Goal: Navigation & Orientation: Find specific page/section

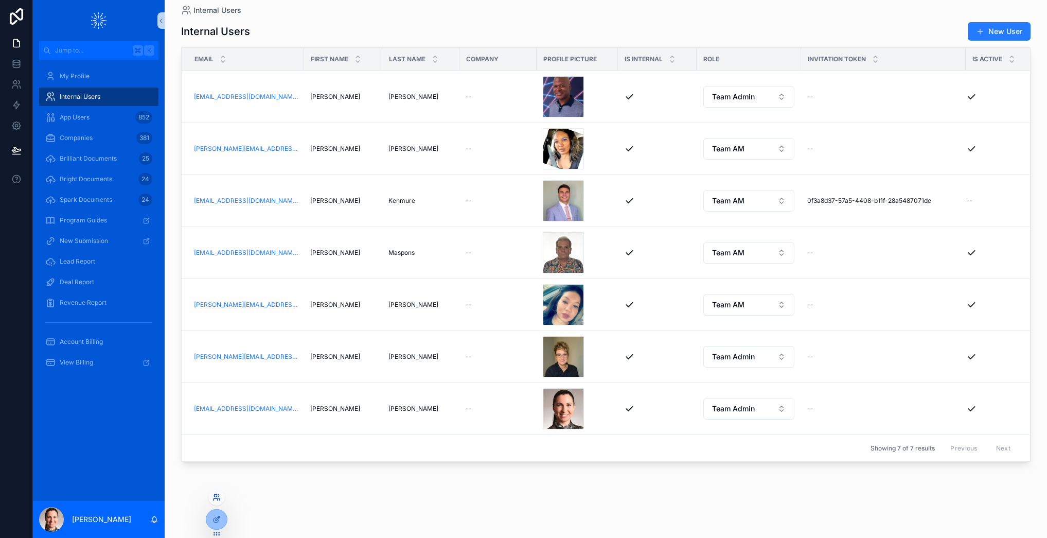
click at [216, 495] on icon at bounding box center [216, 497] width 8 height 8
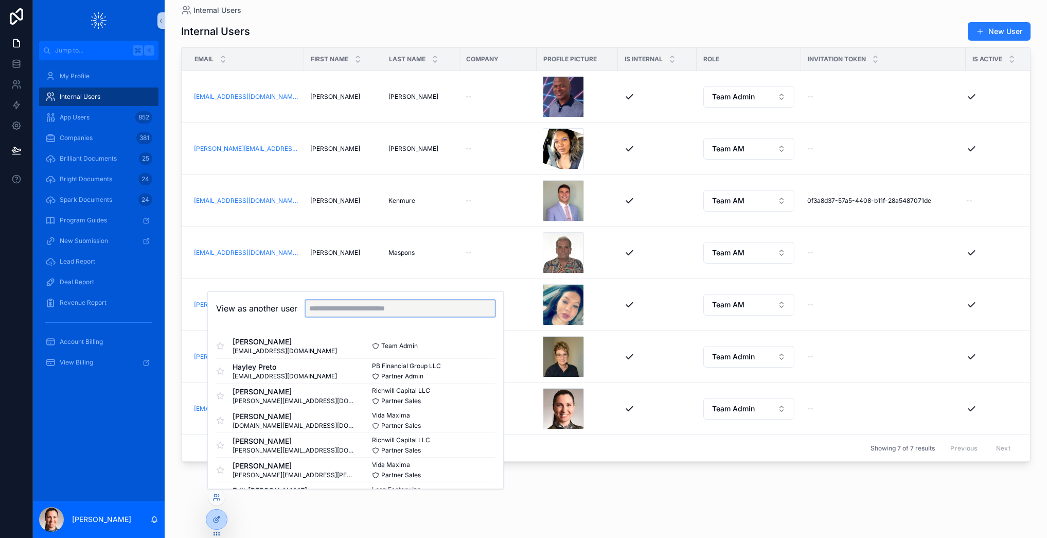
click at [362, 313] on input "text" at bounding box center [400, 308] width 189 height 16
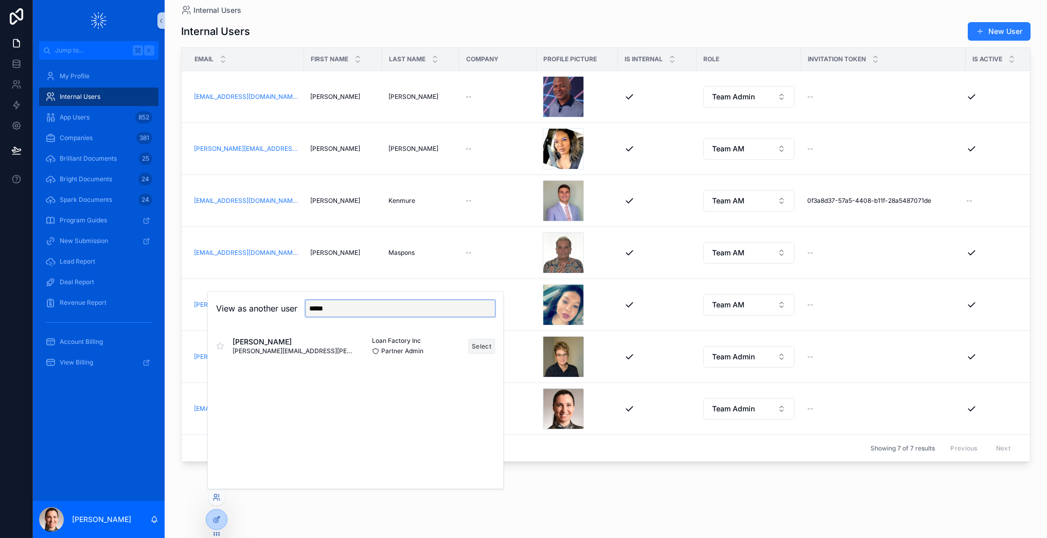
type input "*****"
click at [484, 343] on button "Select" at bounding box center [481, 345] width 27 height 15
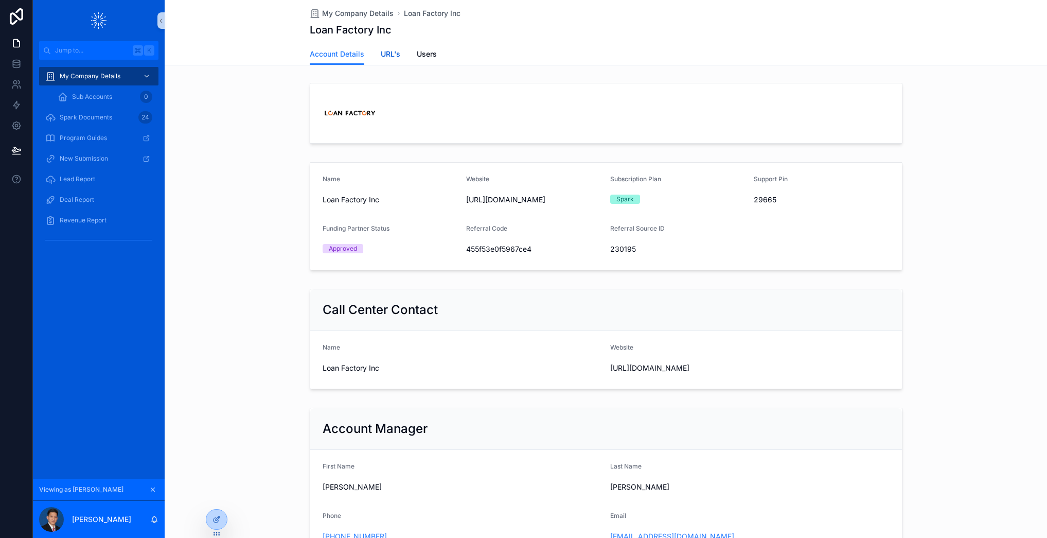
click at [386, 52] on span "URL's" at bounding box center [391, 54] width 20 height 10
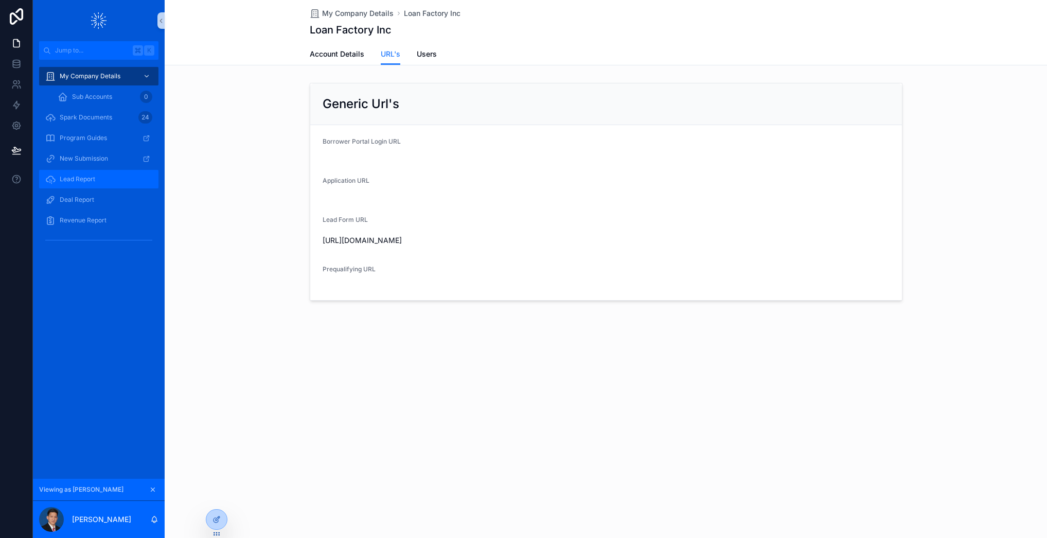
click at [75, 181] on span "Lead Report" at bounding box center [77, 179] width 35 height 8
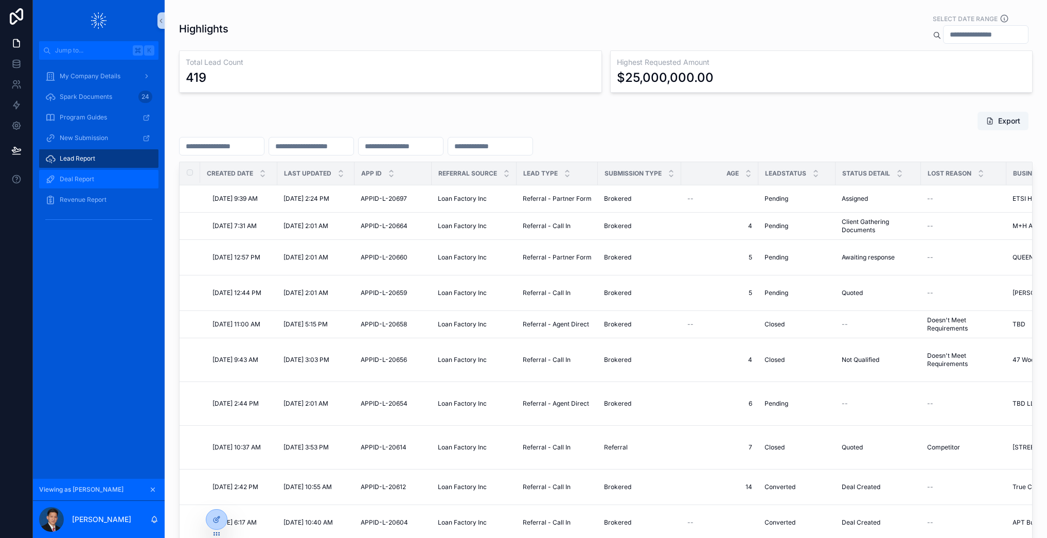
click at [74, 175] on span "Deal Report" at bounding box center [77, 179] width 34 height 8
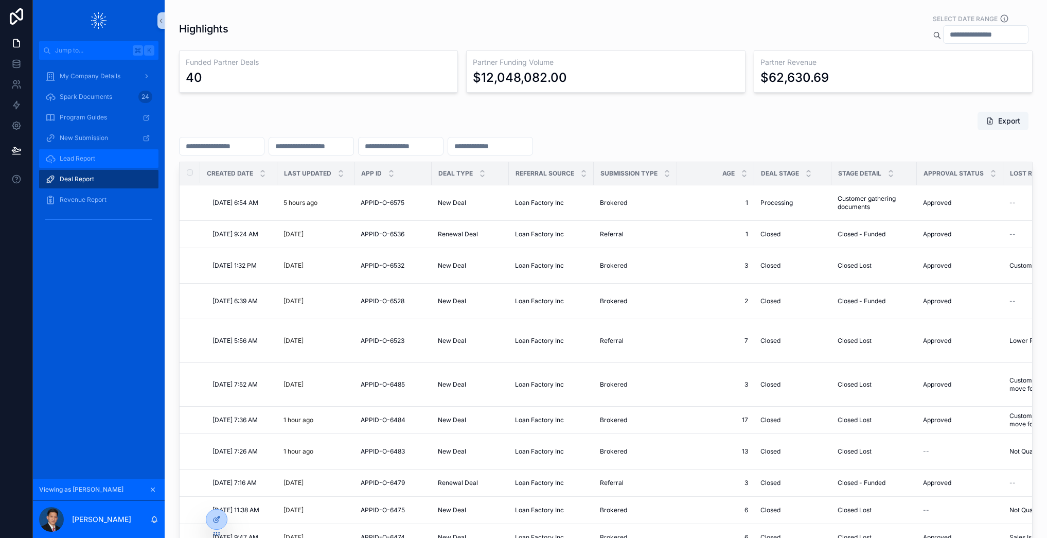
click at [83, 151] on div "Lead Report" at bounding box center [98, 158] width 107 height 16
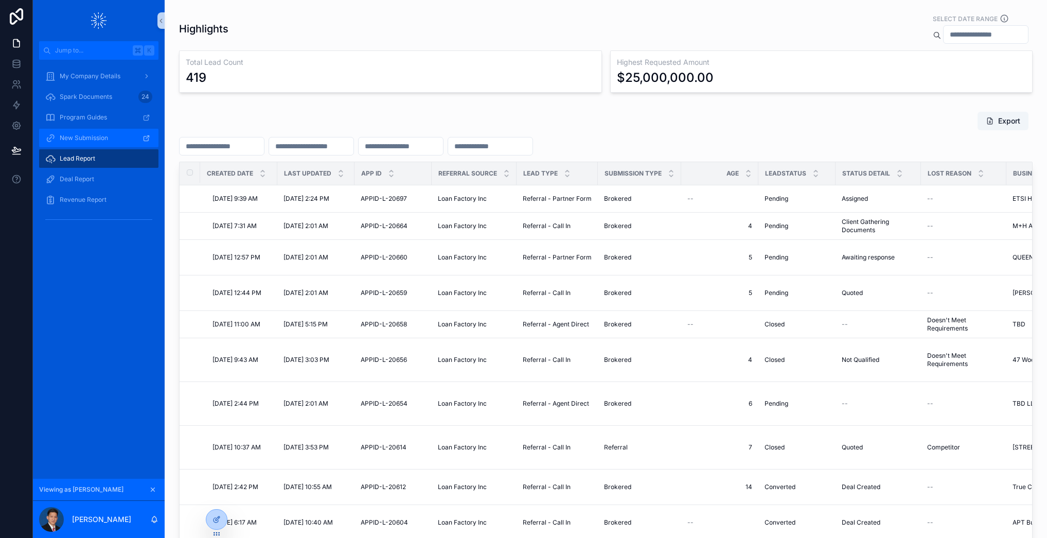
click at [84, 137] on span "New Submission" at bounding box center [84, 138] width 48 height 8
click at [78, 100] on span "Spark Documents" at bounding box center [86, 97] width 52 height 8
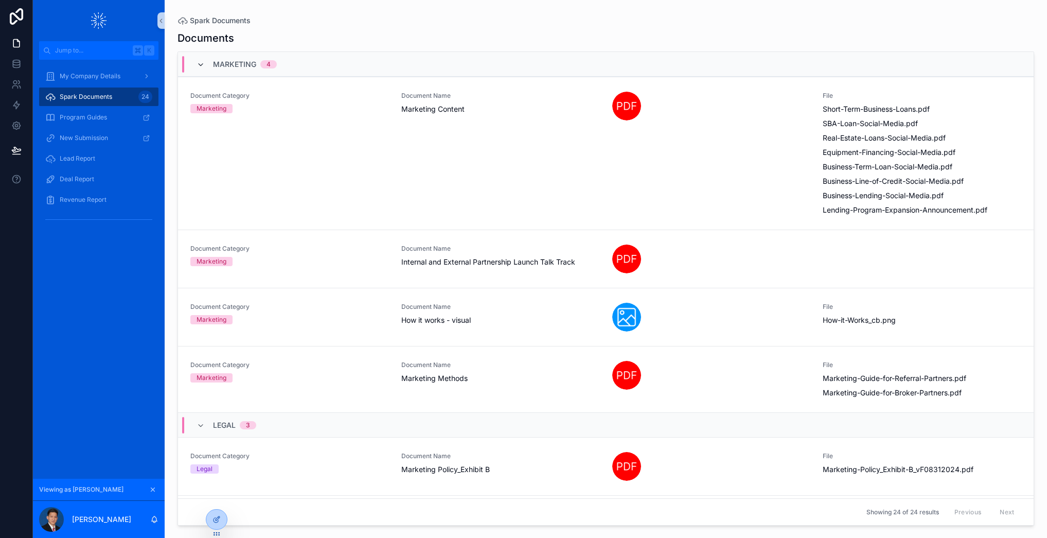
click at [202, 66] on icon "scrollable content" at bounding box center [200, 65] width 8 height 8
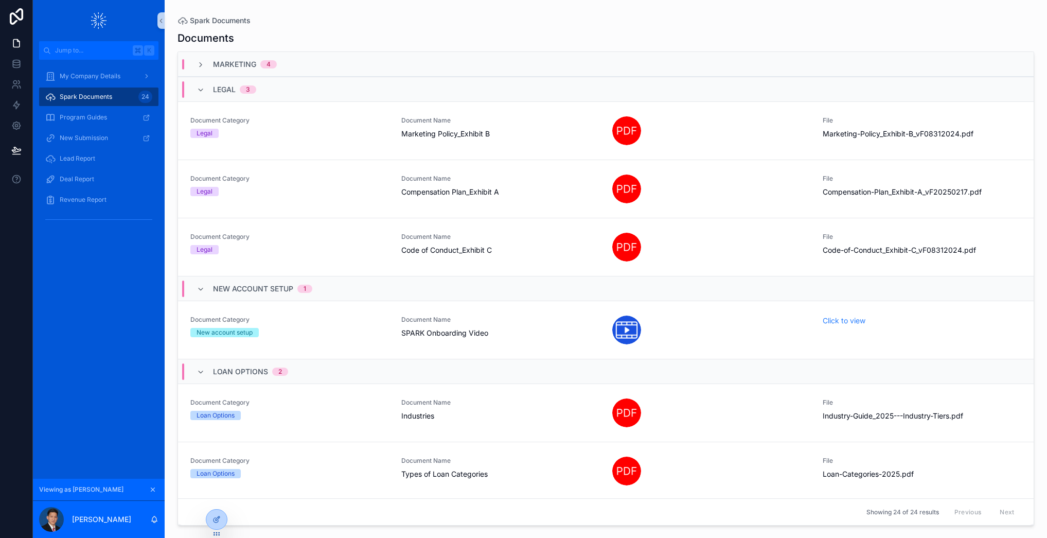
click at [196, 94] on div "Legal 3" at bounding box center [226, 89] width 60 height 16
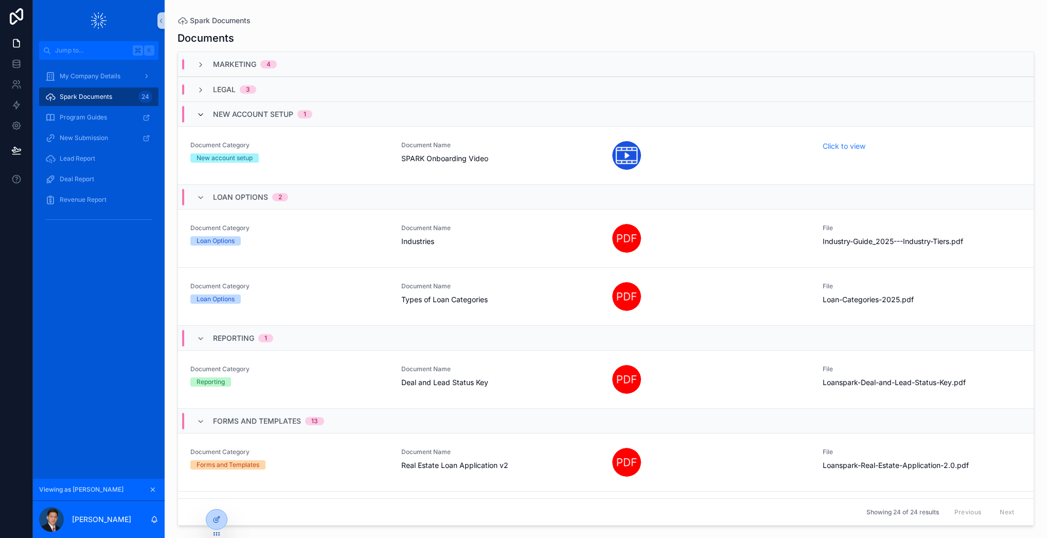
click at [201, 116] on icon "scrollable content" at bounding box center [200, 115] width 8 height 8
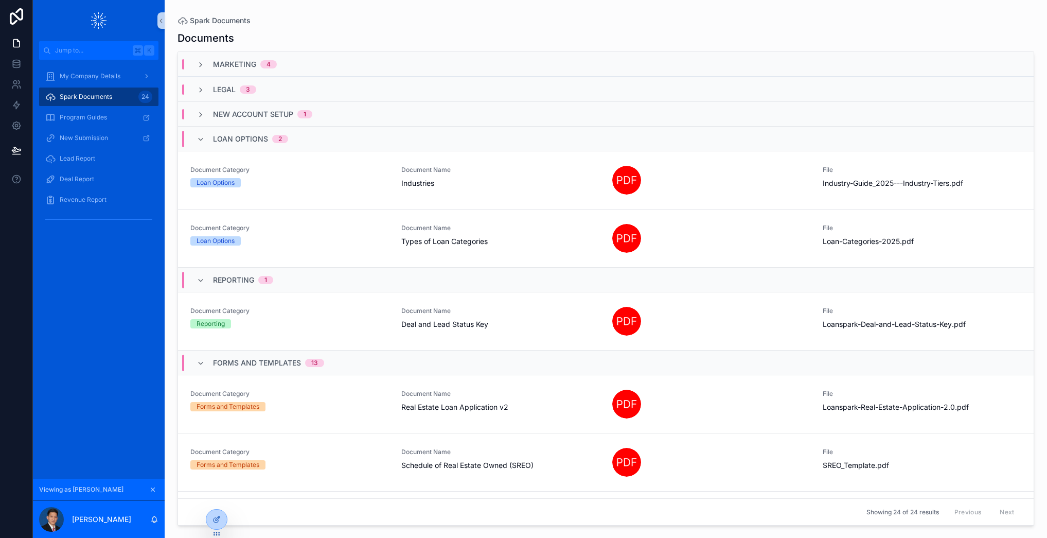
click at [200, 145] on div "Loan Options 2" at bounding box center [242, 139] width 92 height 16
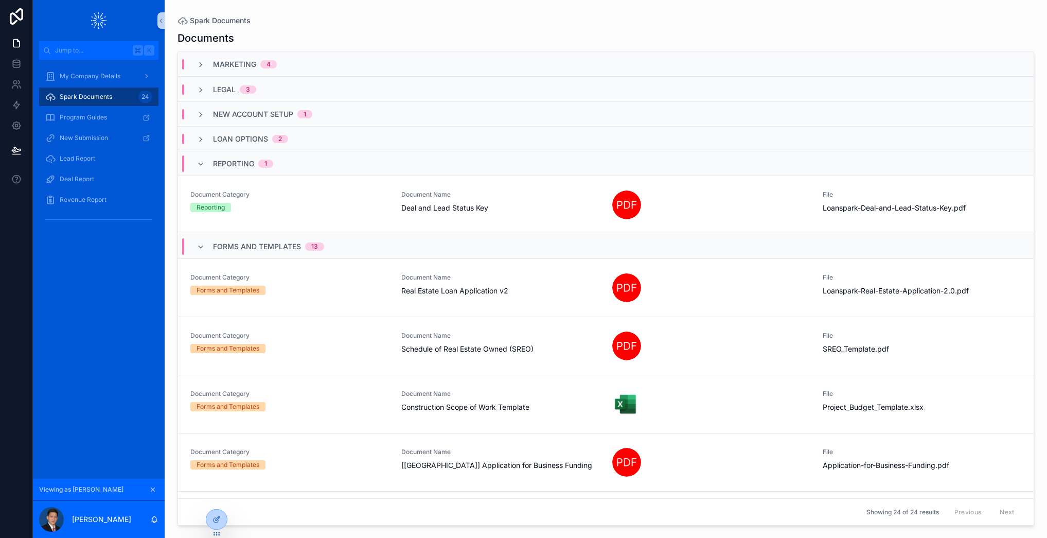
click at [196, 168] on div "Reporting 1" at bounding box center [234, 163] width 77 height 16
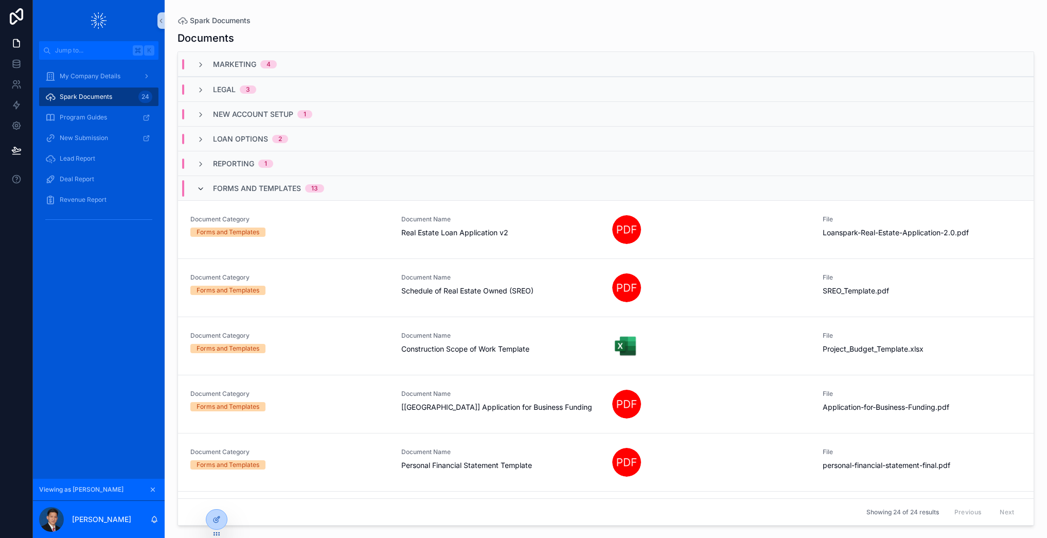
click at [199, 190] on icon "scrollable content" at bounding box center [200, 189] width 8 height 8
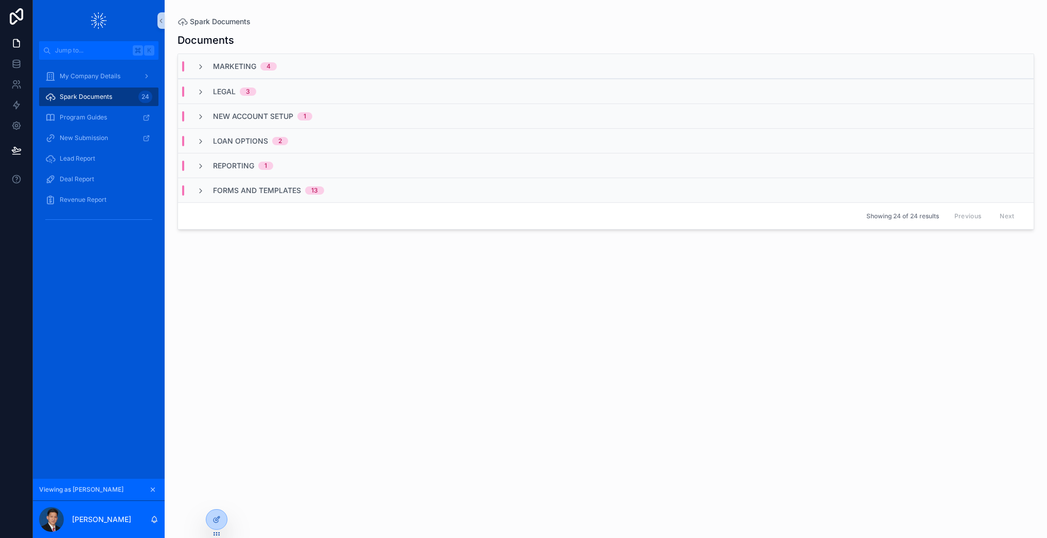
click at [199, 190] on icon "scrollable content" at bounding box center [200, 191] width 8 height 8
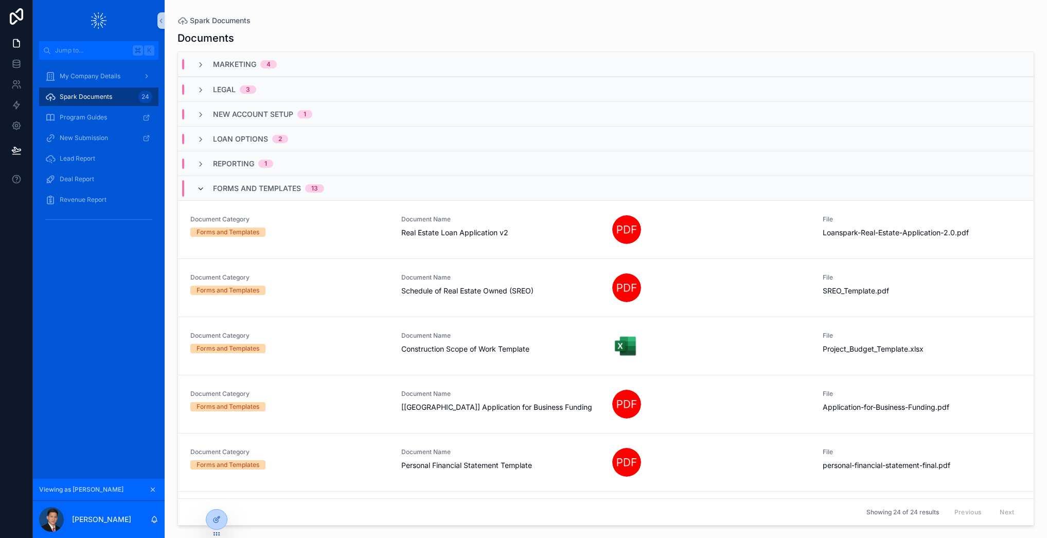
click at [203, 189] on icon "scrollable content" at bounding box center [200, 189] width 8 height 8
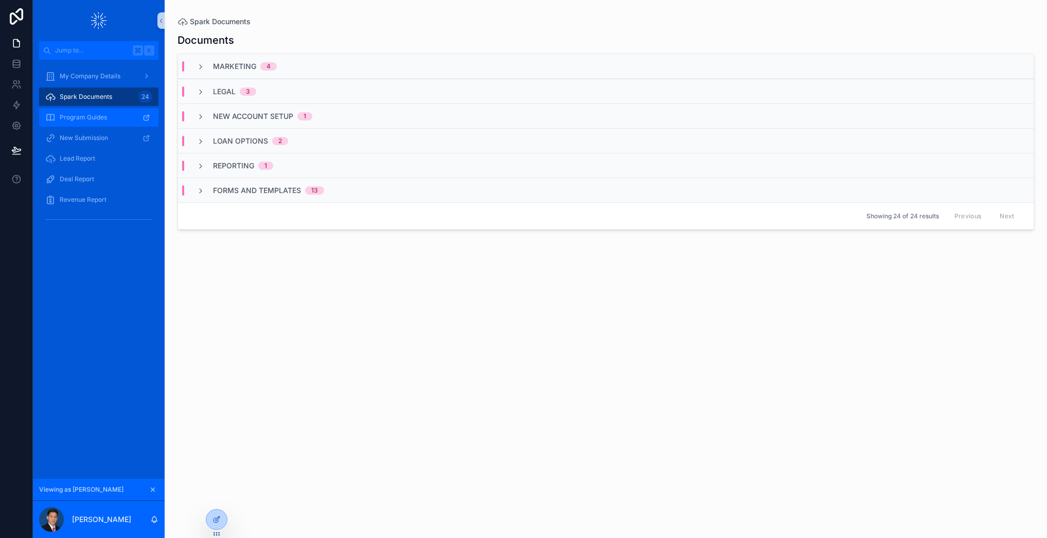
click at [82, 116] on span "Program Guides" at bounding box center [83, 117] width 47 height 8
click at [73, 162] on span "Lead Report" at bounding box center [77, 158] width 35 height 8
